Goal: Task Accomplishment & Management: Use online tool/utility

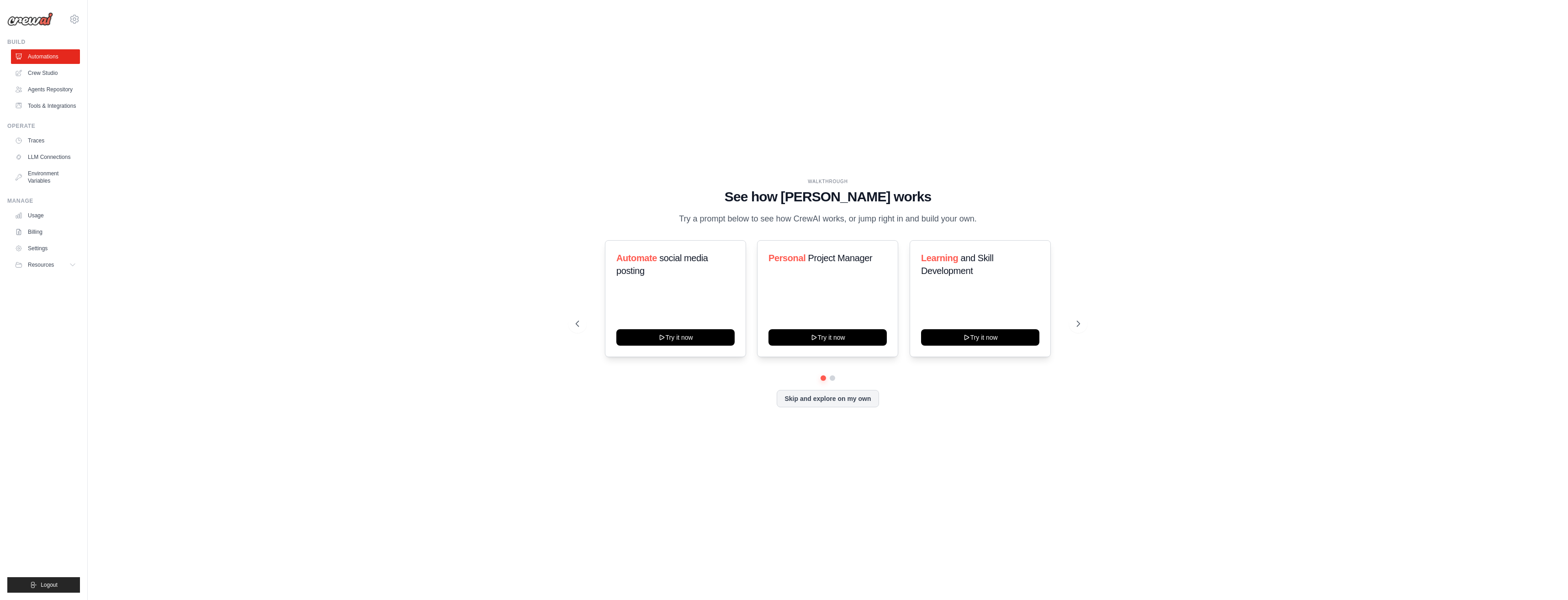
click at [328, 206] on div "WALKTHROUGH See how [PERSON_NAME] works Try a prompt below to see how [PERSON_N…" at bounding box center [827, 300] width 1451 height 582
click at [823, 343] on button "Try it now" at bounding box center [827, 337] width 118 height 17
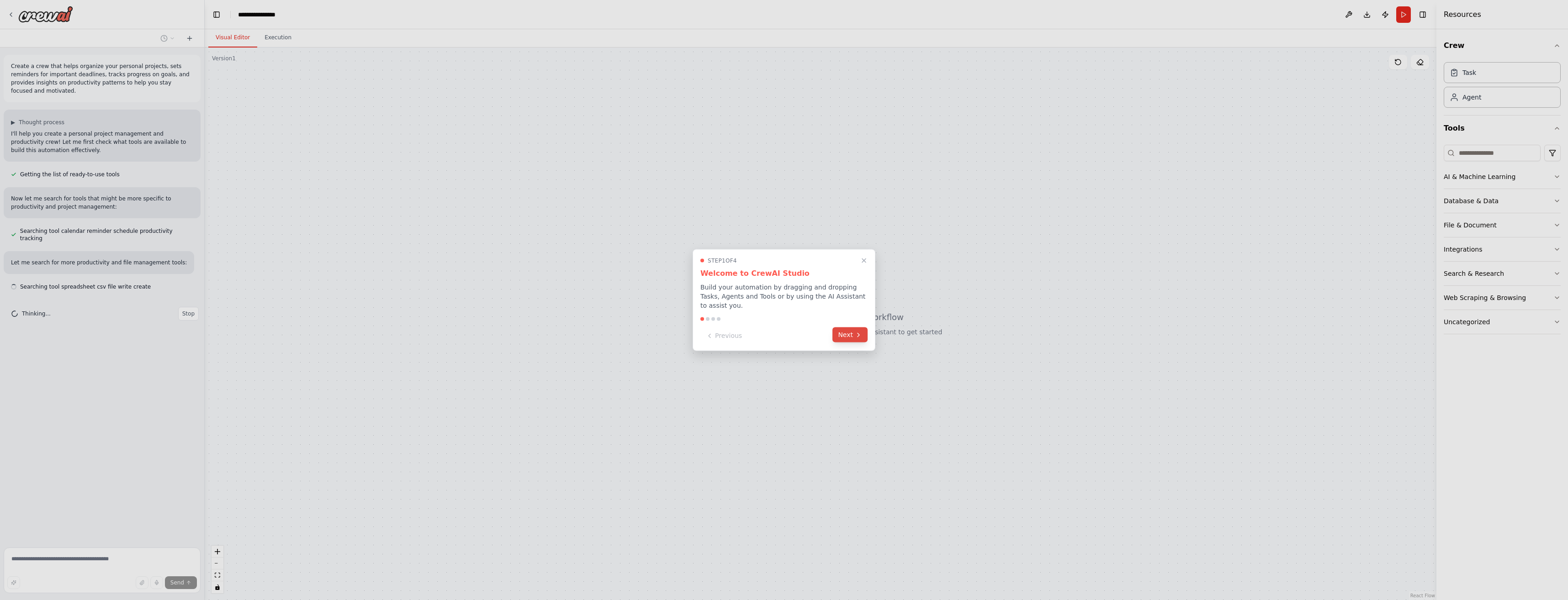
click at [839, 334] on button "Next" at bounding box center [849, 335] width 35 height 15
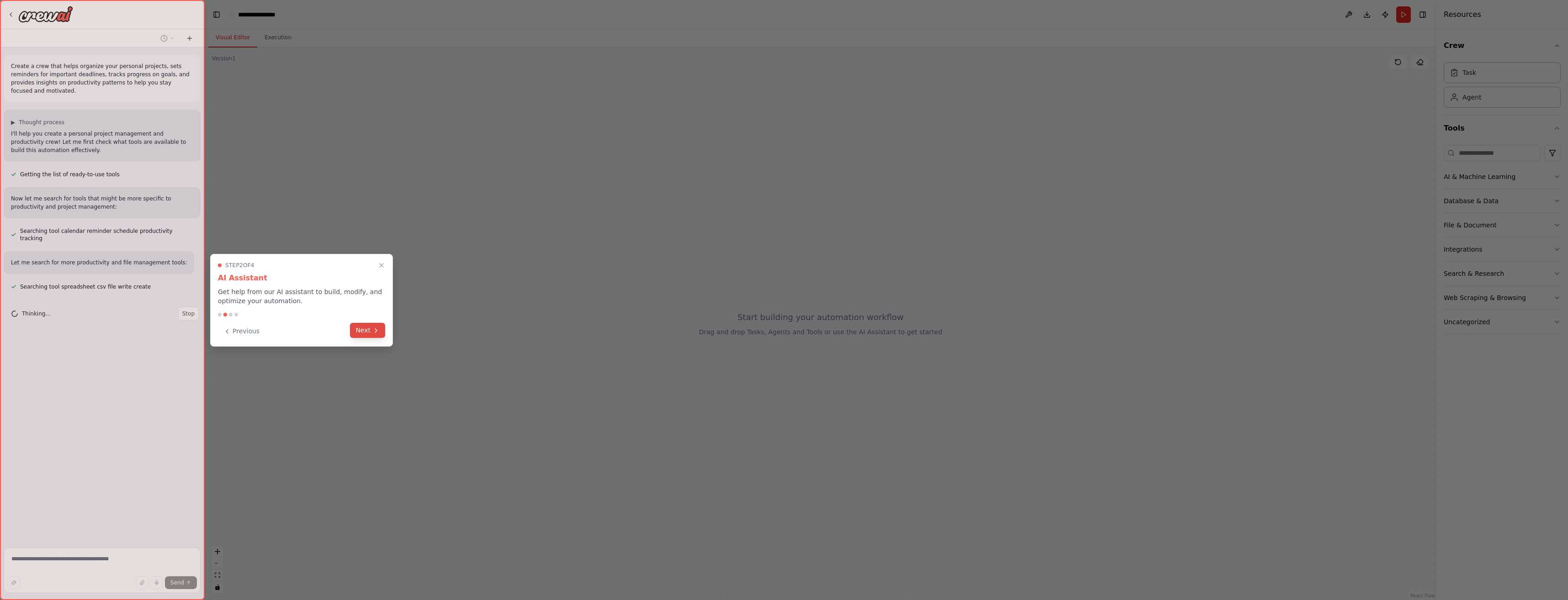
click at [357, 330] on button "Next" at bounding box center [367, 330] width 35 height 15
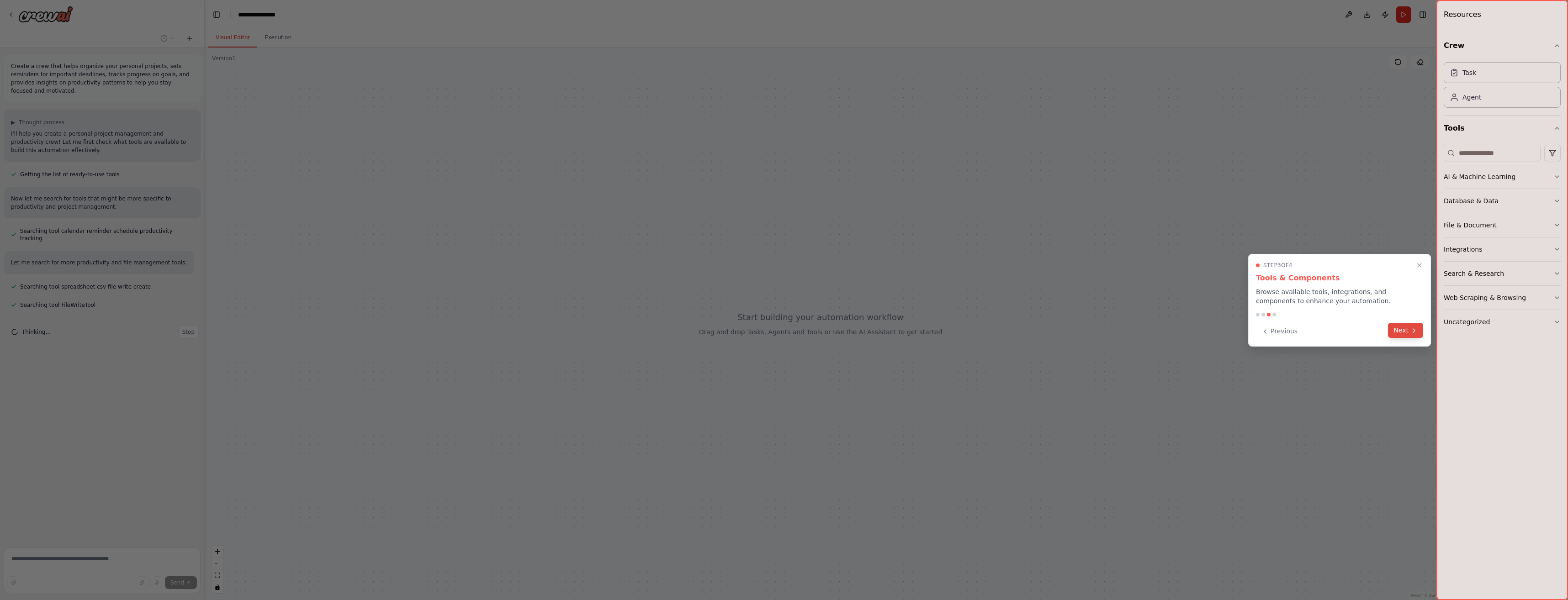
click at [1422, 337] on button "Next" at bounding box center [1405, 330] width 35 height 15
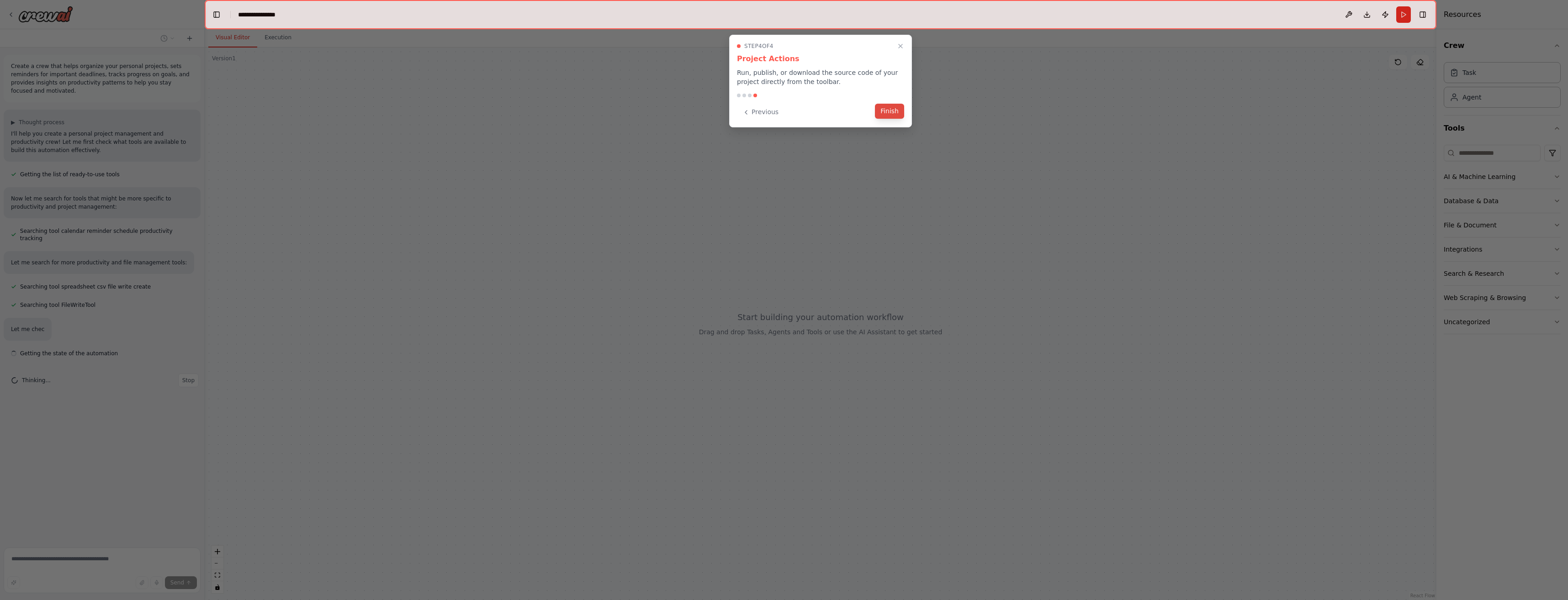
click at [889, 114] on button "Finish" at bounding box center [889, 111] width 29 height 15
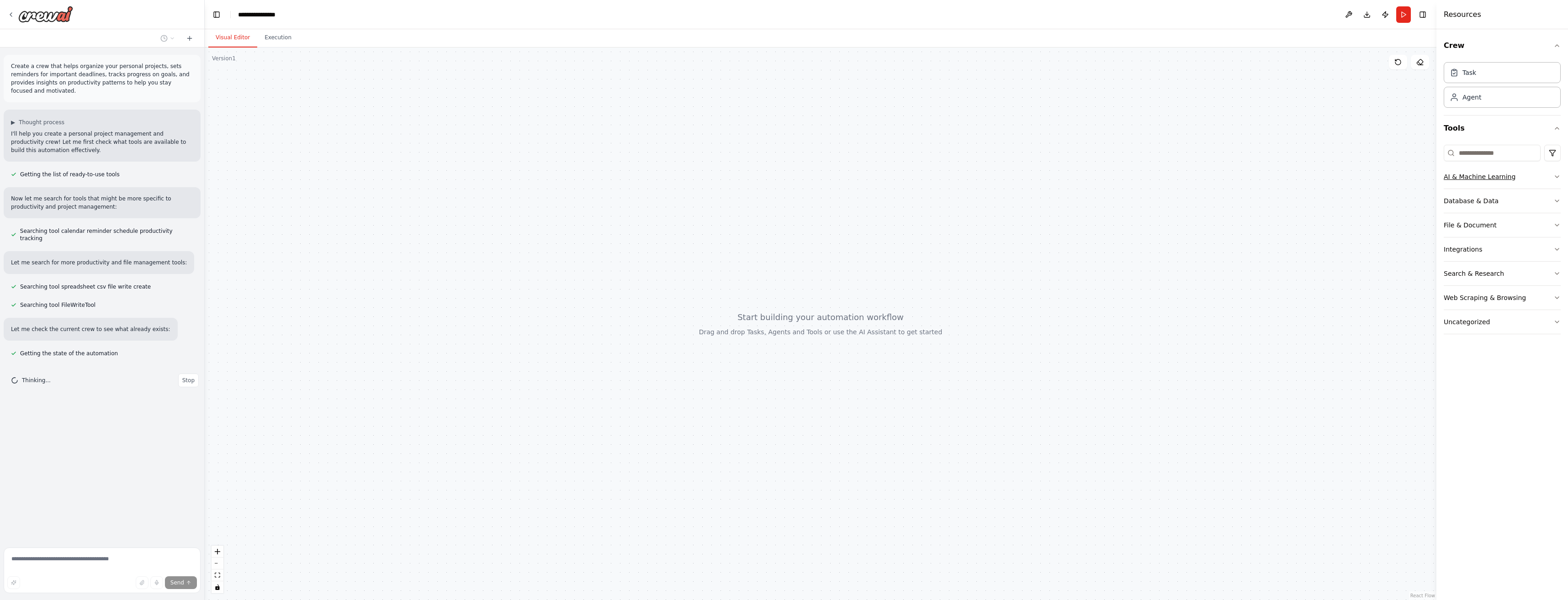
click at [1546, 179] on button "AI & Machine Learning" at bounding box center [1502, 177] width 117 height 23
click at [1529, 340] on button "Database & Data" at bounding box center [1502, 339] width 117 height 23
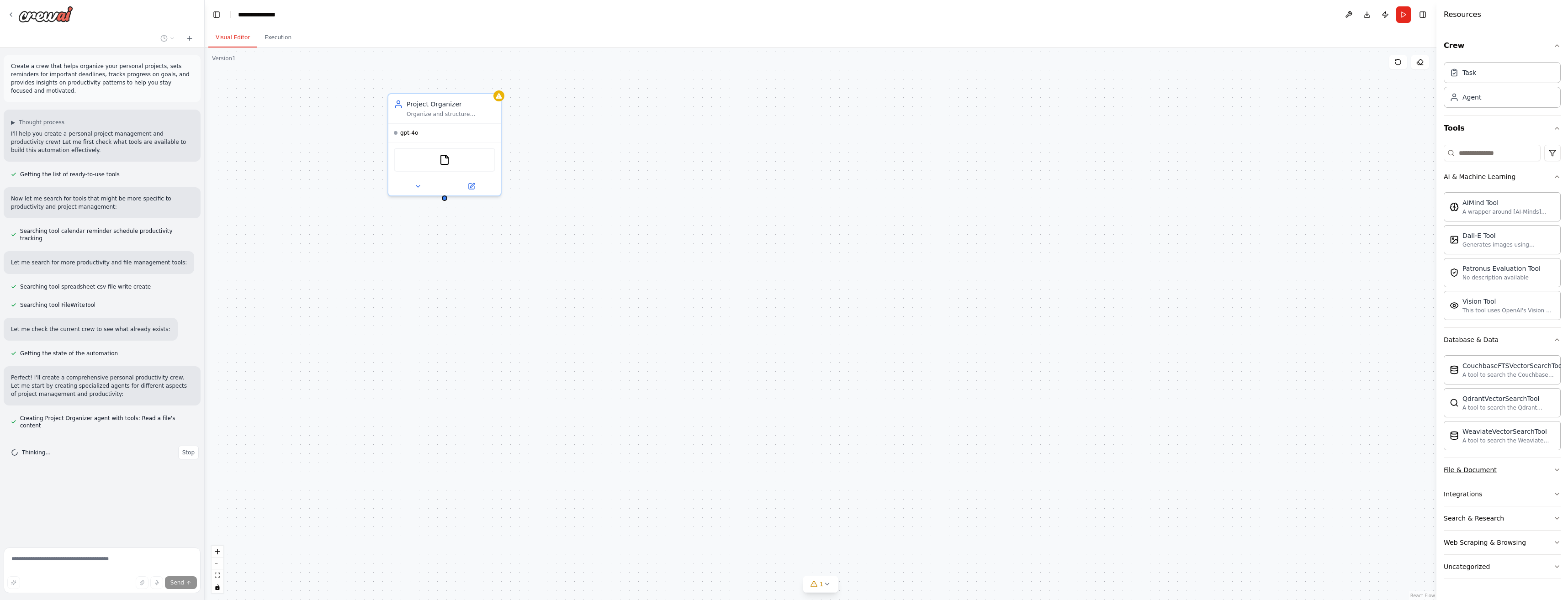
click at [1508, 481] on button "File & Document" at bounding box center [1502, 470] width 117 height 23
